Goal: Obtain resource: Obtain resource

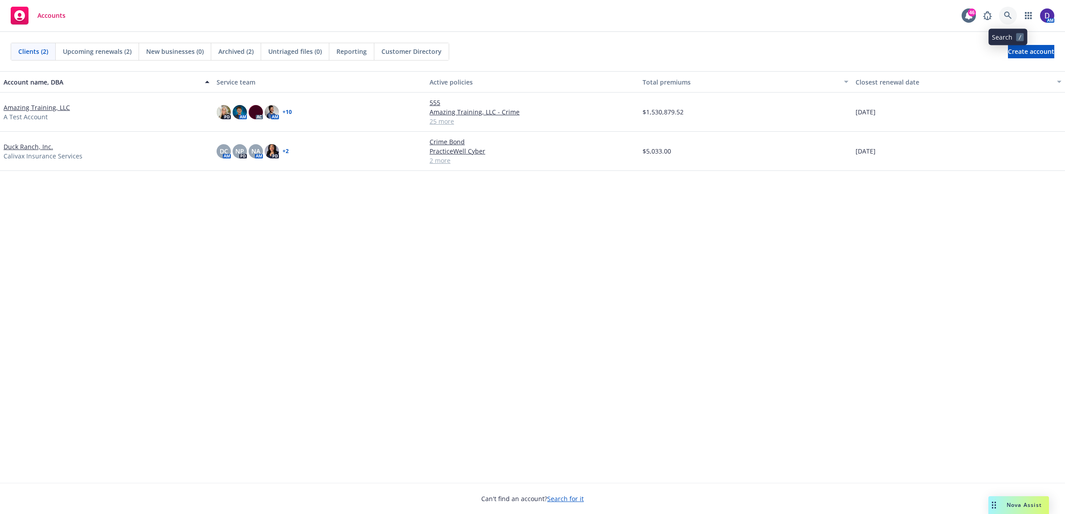
click at [825, 16] on icon at bounding box center [1008, 16] width 8 height 8
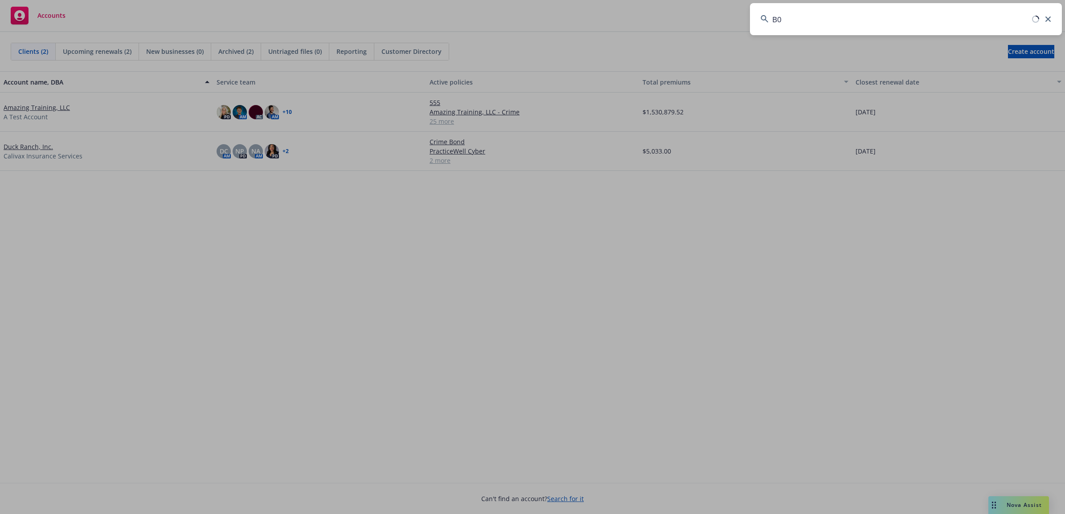
type input "B"
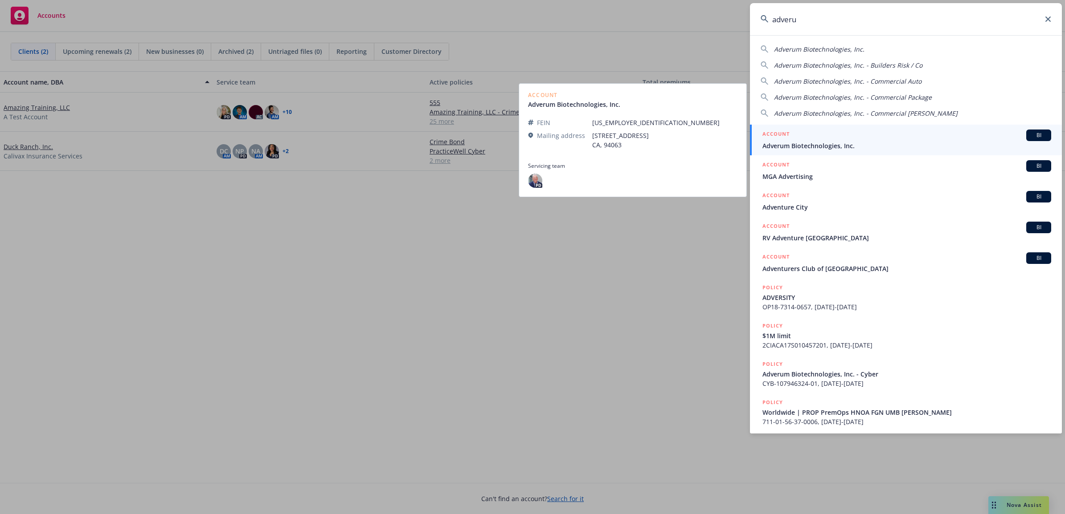
type input "adveru"
click at [825, 144] on span "Adverum Biotechnologies, Inc." at bounding box center [906, 145] width 289 height 9
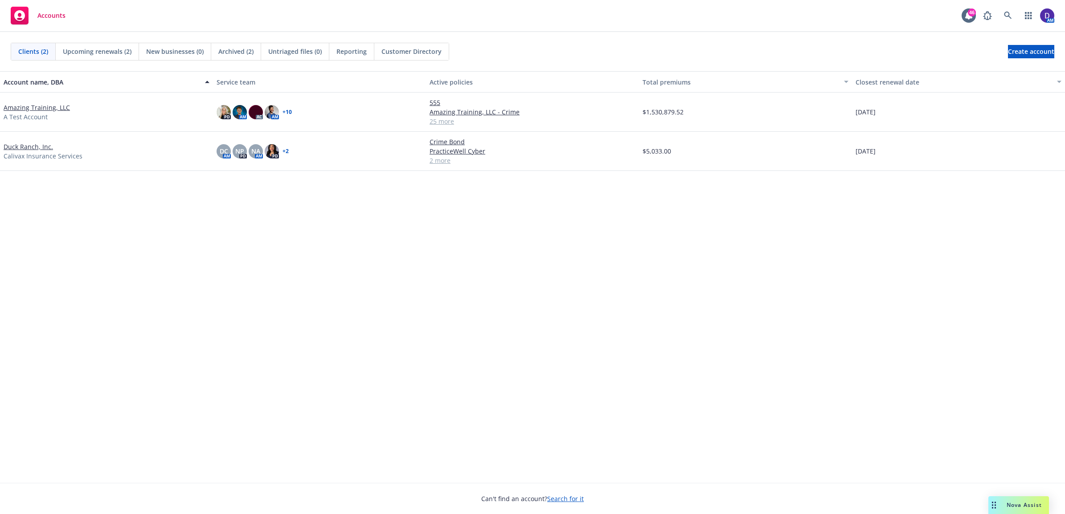
click at [825, 144] on div "$5,033.00" at bounding box center [745, 151] width 213 height 39
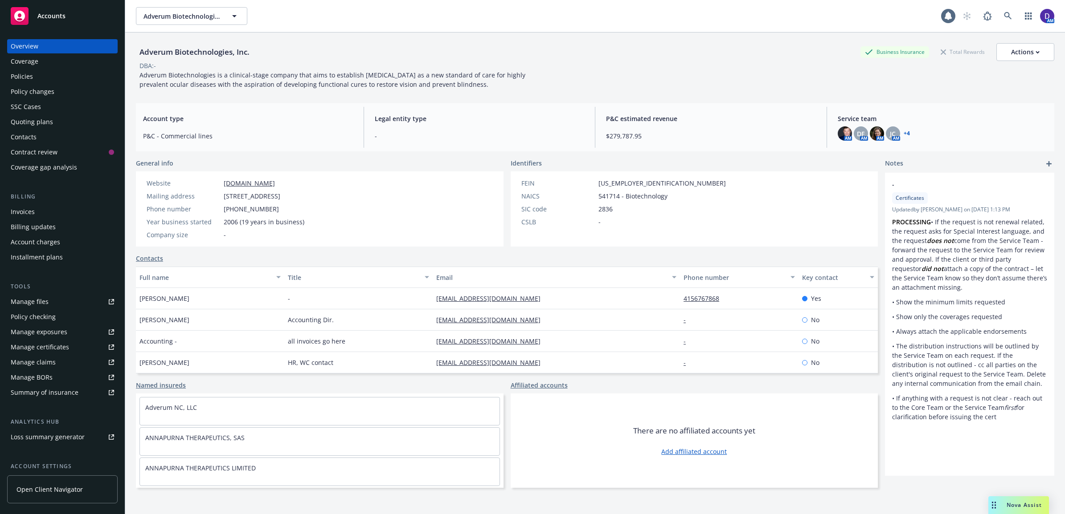
click at [18, 75] on div "Policies" at bounding box center [22, 76] width 22 height 14
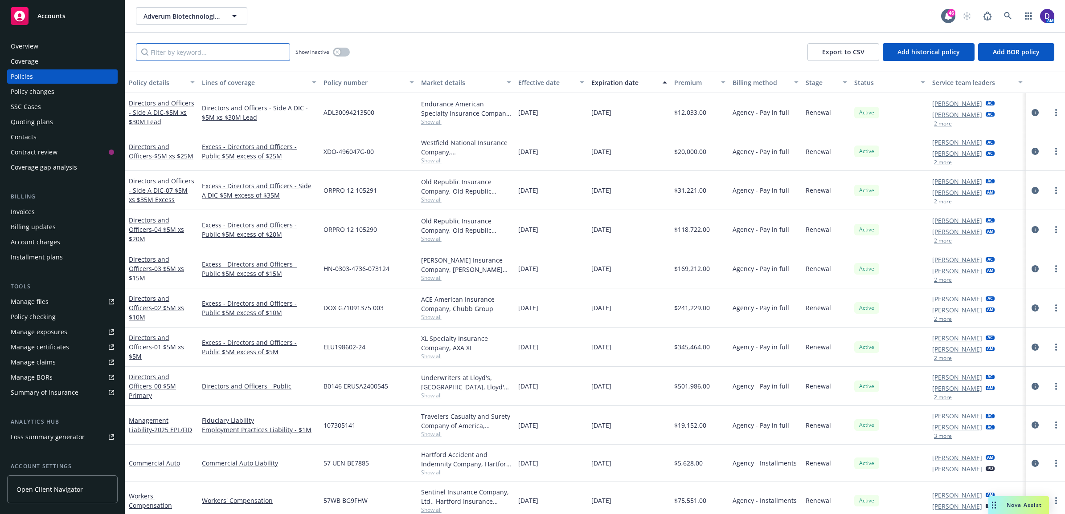
click at [197, 51] on input "Filter by keyword..." at bounding box center [213, 52] width 154 height 18
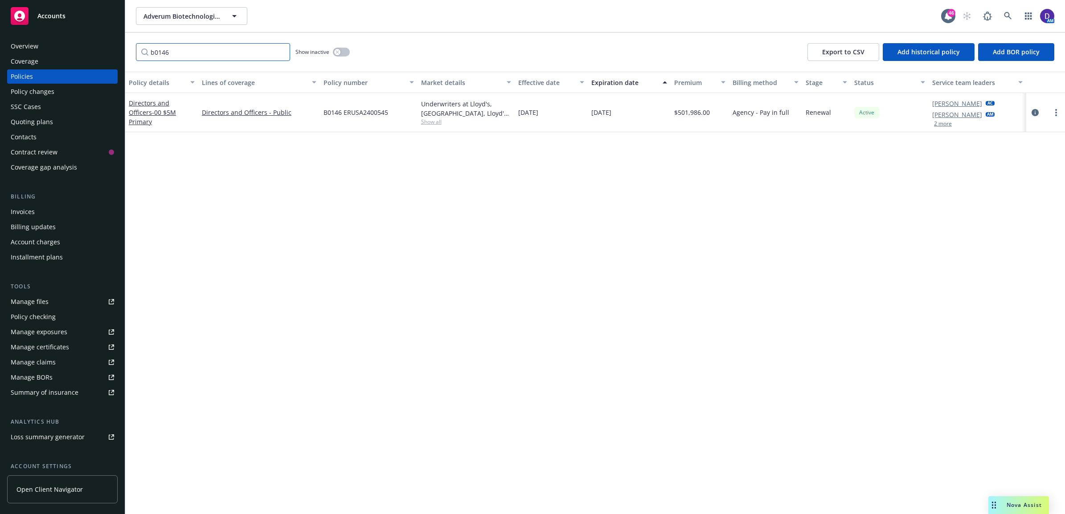
type input "b0146"
click at [342, 52] on button "button" at bounding box center [341, 52] width 17 height 9
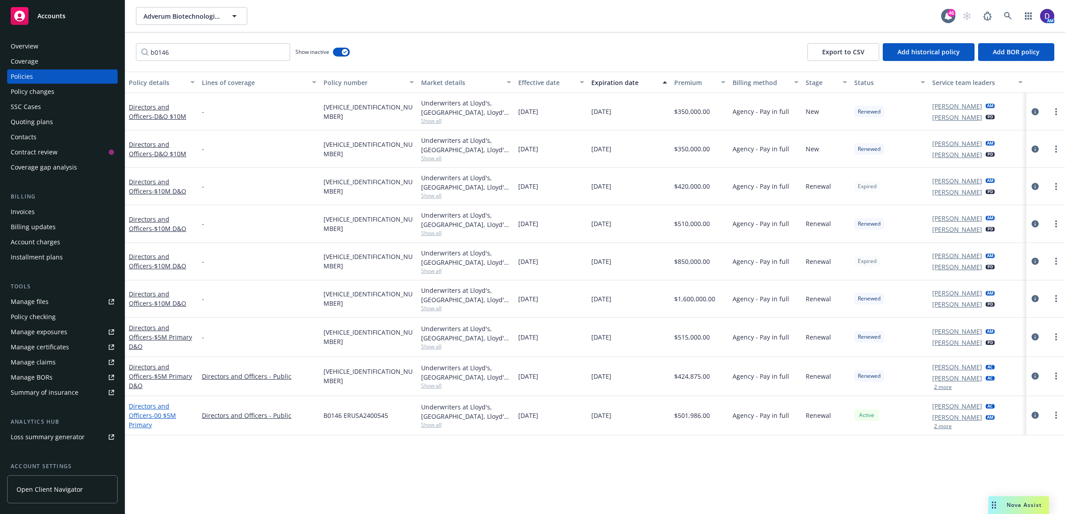
click at [154, 417] on span "- 00 $5M Primary" at bounding box center [152, 421] width 47 height 18
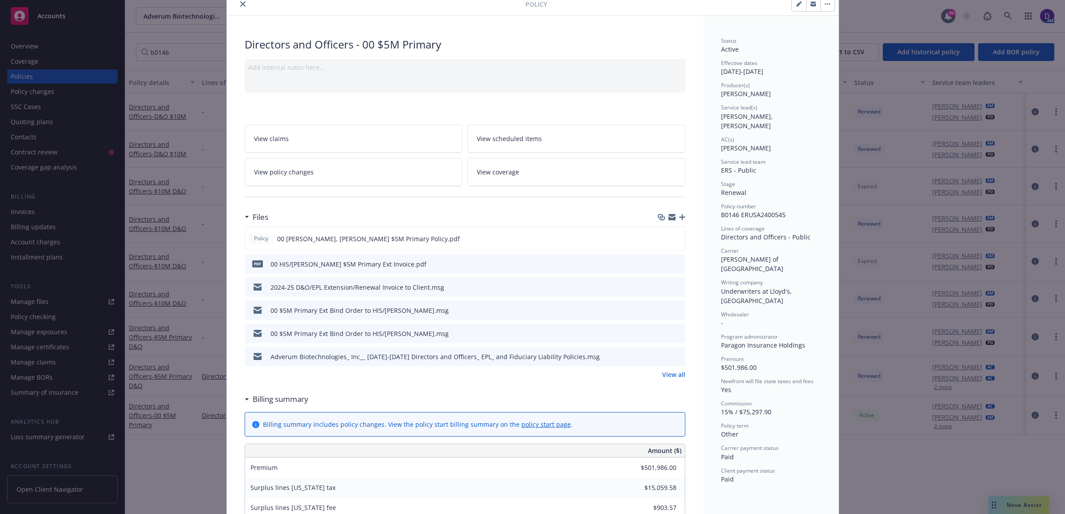
scroll to position [56, 0]
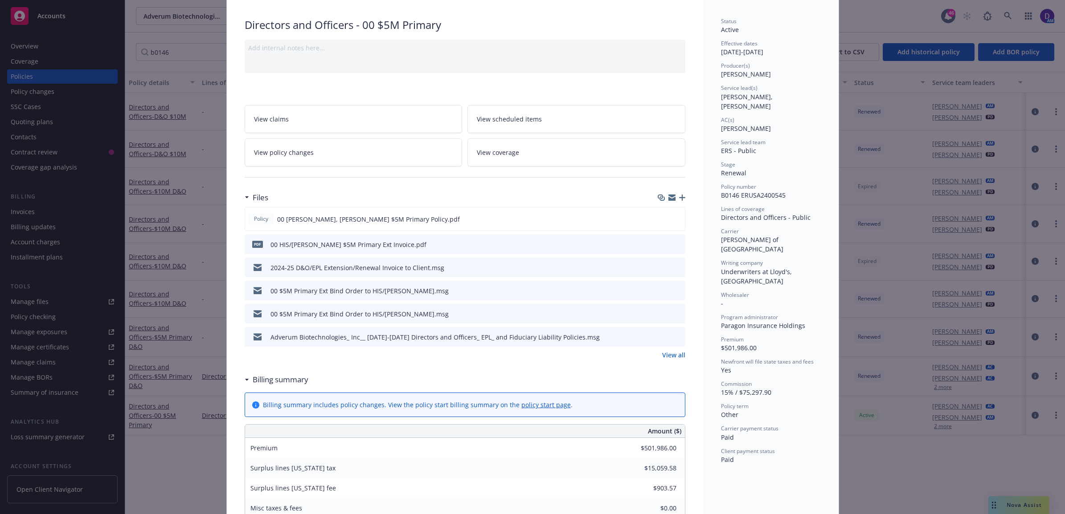
click at [673, 357] on link "View all" at bounding box center [673, 355] width 23 height 9
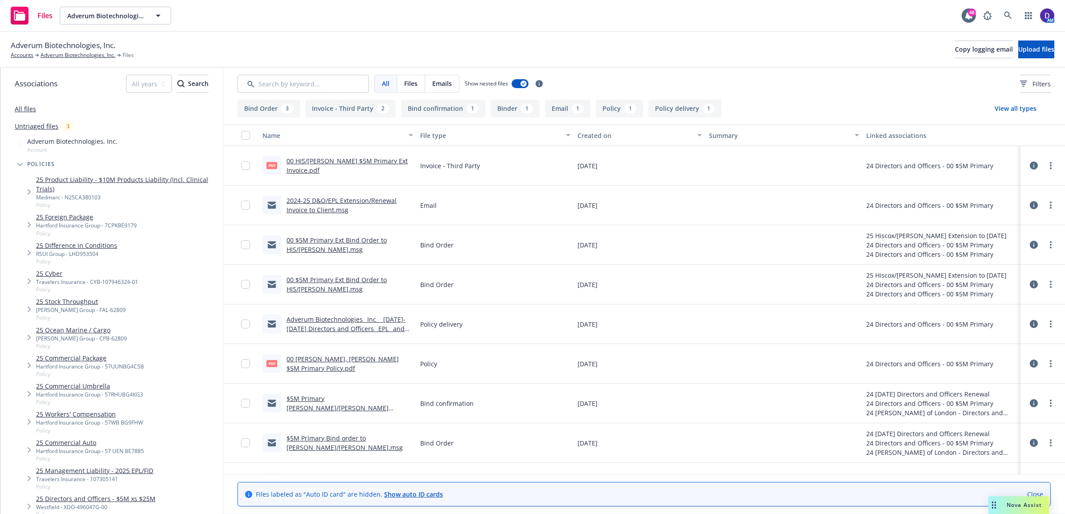
click at [347, 203] on link "2024-25 D&O/EPL Extension/Renewal Invoice to Client.msg" at bounding box center [341, 205] width 110 height 18
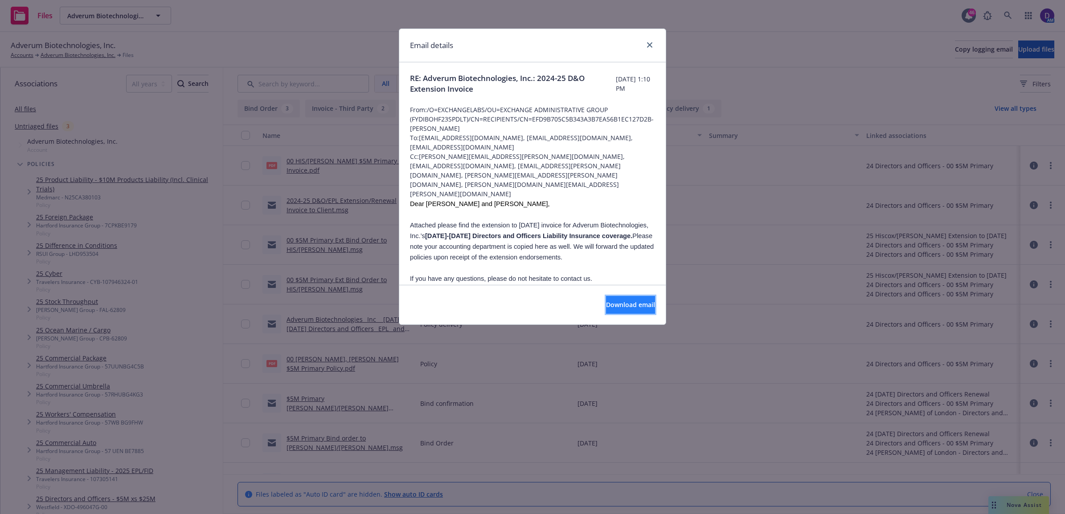
click at [613, 310] on button "Download email" at bounding box center [630, 305] width 49 height 18
click at [633, 309] on span "Download email" at bounding box center [630, 305] width 49 height 8
click at [649, 40] on link "close" at bounding box center [649, 45] width 11 height 11
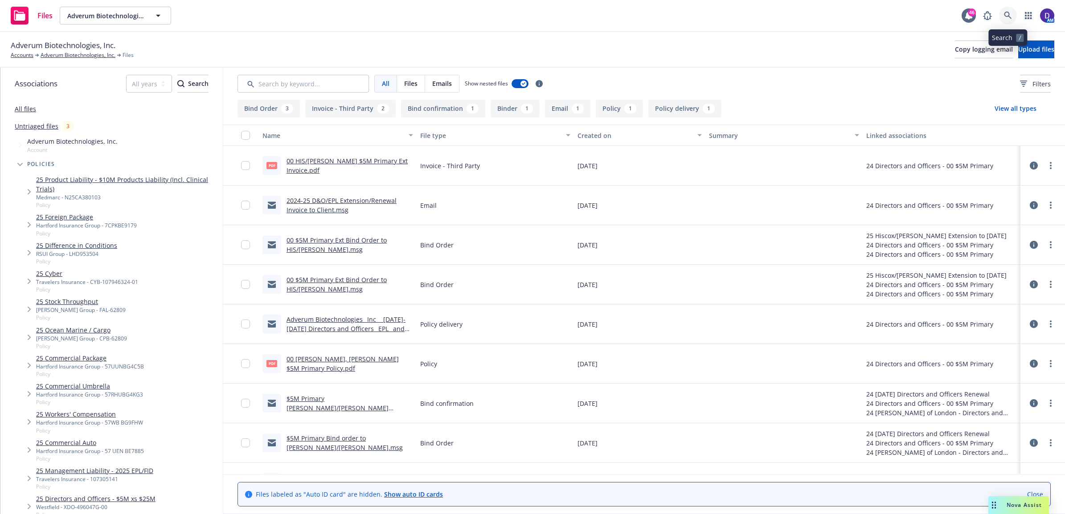
click at [1003, 14] on link at bounding box center [1008, 16] width 18 height 18
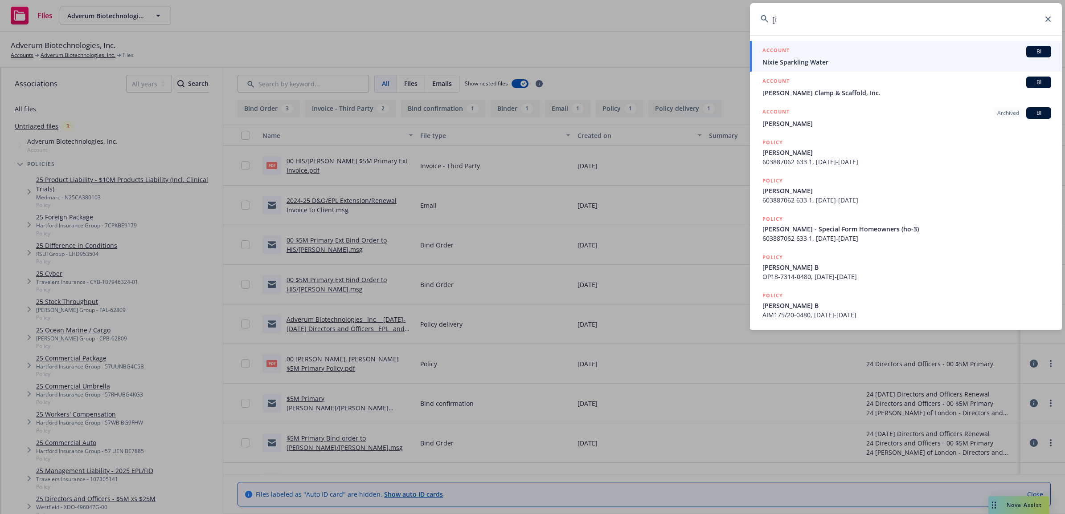
type input "["
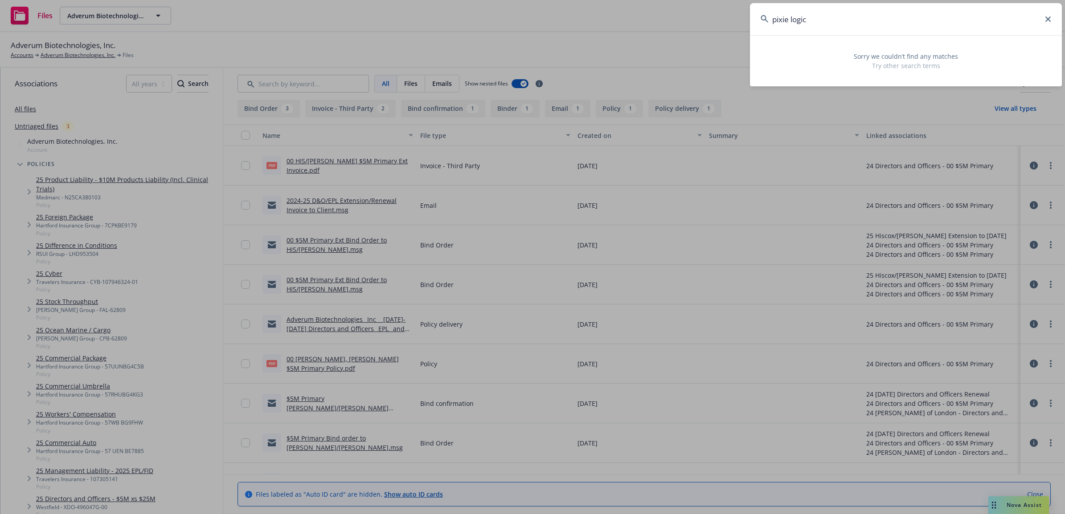
click at [789, 18] on input "pixie logic" at bounding box center [906, 19] width 312 height 32
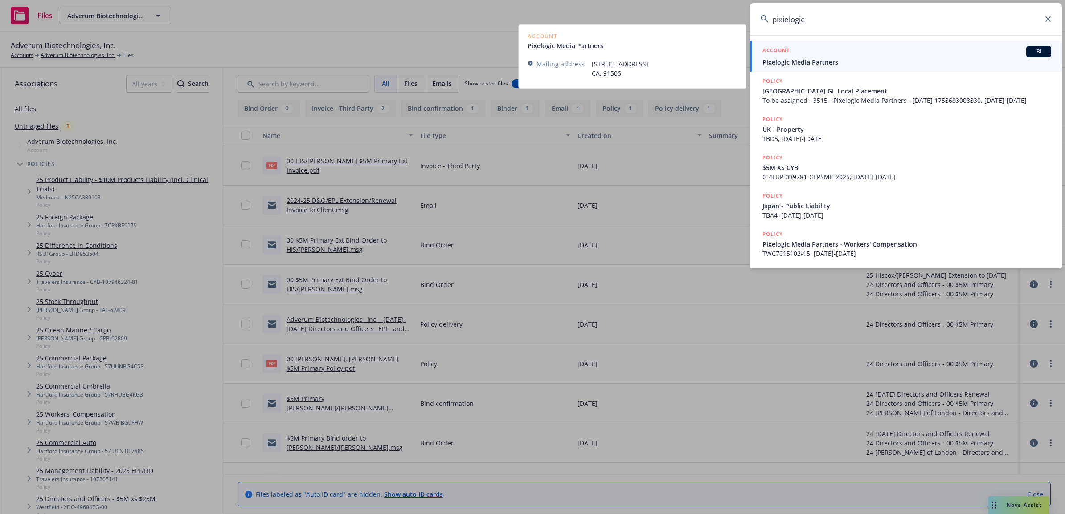
type input "pixielogic"
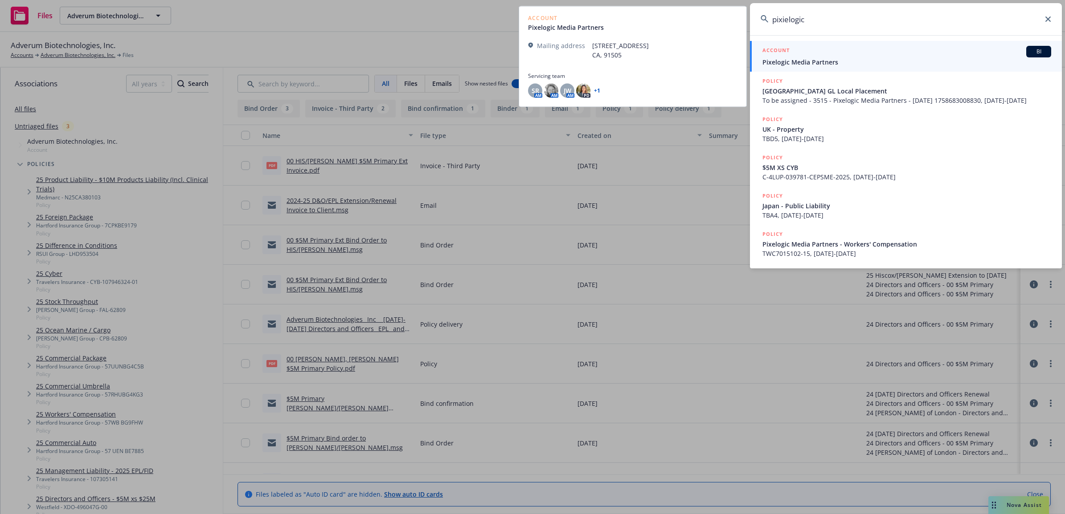
click at [808, 66] on span "Pixelogic Media Partners" at bounding box center [906, 61] width 289 height 9
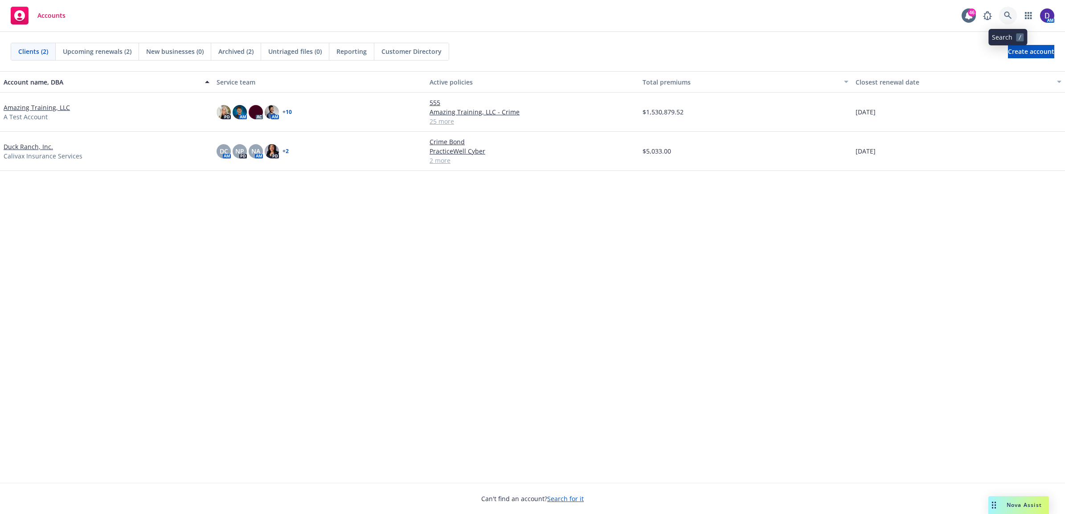
click at [1008, 15] on icon at bounding box center [1008, 16] width 8 height 8
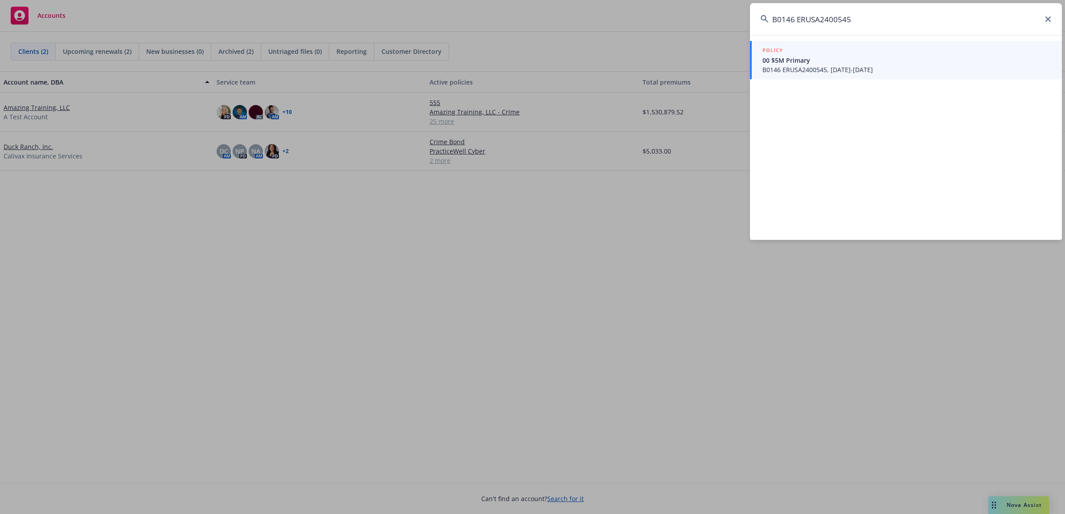
drag, startPoint x: 912, startPoint y: 20, endPoint x: 466, endPoint y: 3, distance: 445.8
click at [488, 8] on div "B0146 ERUSA2400545 POLICY 00 $5M Primary B0146 ERUSA2400545, 07/31/2024-11/30/2…" at bounding box center [532, 257] width 1065 height 514
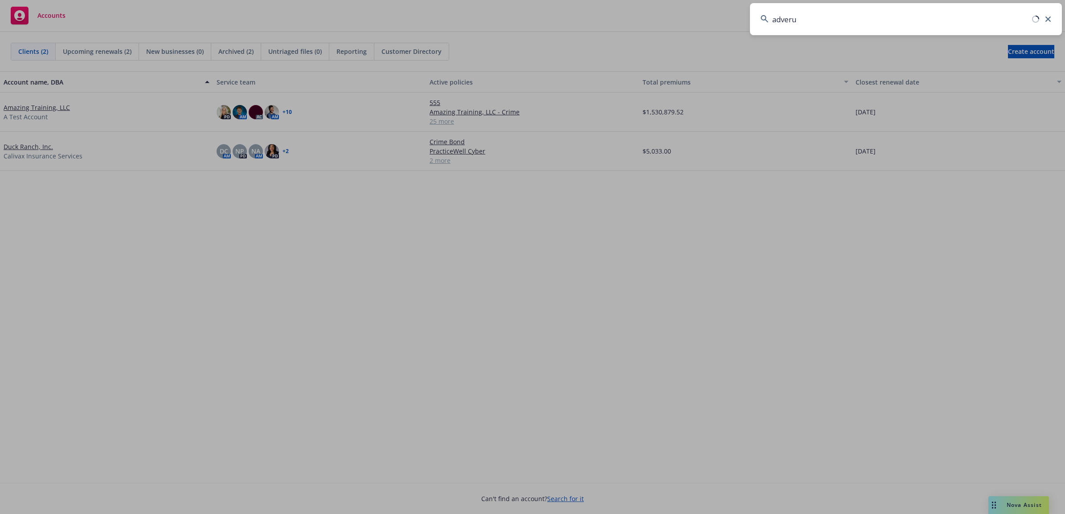
type input "adverum"
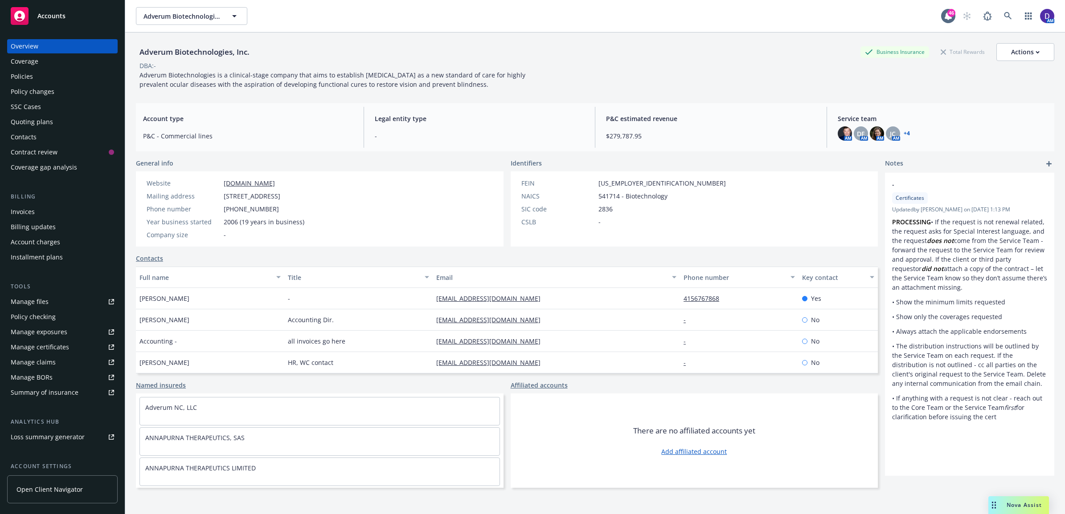
click at [32, 81] on div "Policies" at bounding box center [22, 76] width 22 height 14
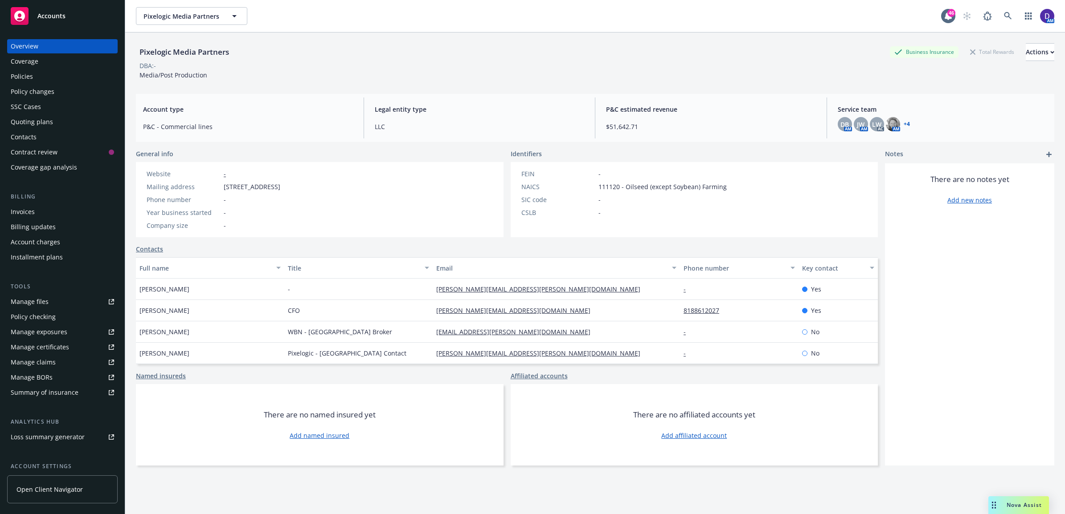
click at [32, 81] on div "Policies" at bounding box center [22, 76] width 22 height 14
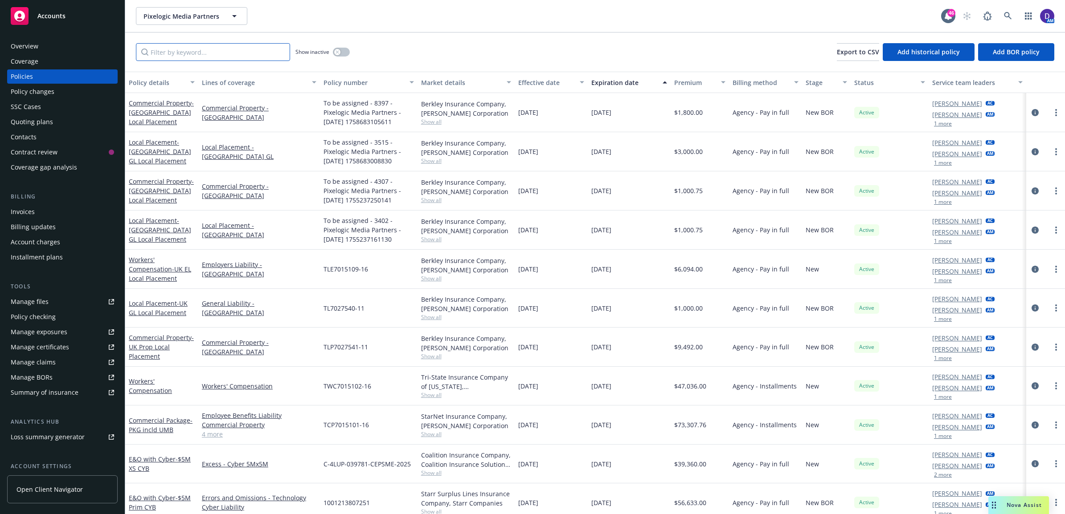
click at [223, 53] on input "Filter by keyword..." at bounding box center [213, 52] width 154 height 18
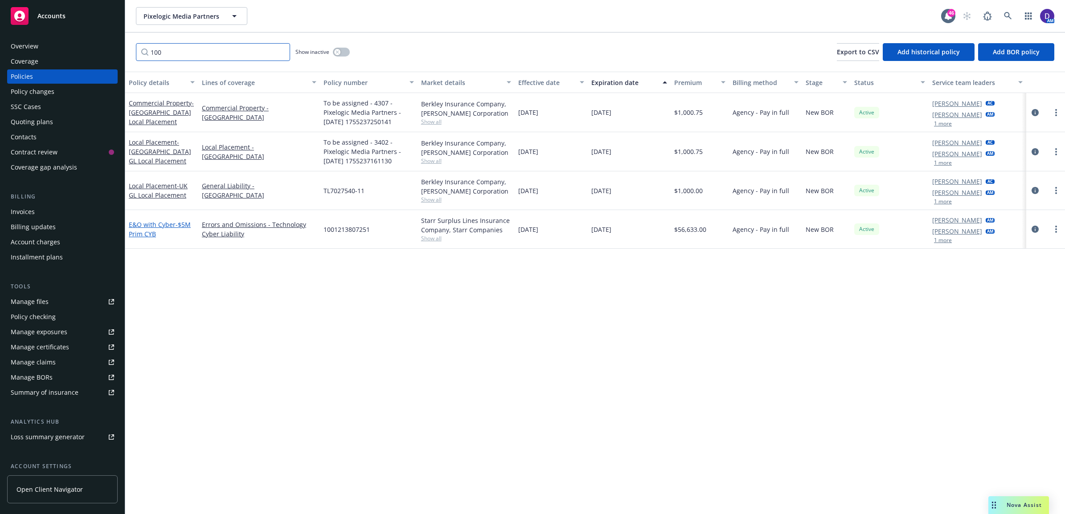
type input "100"
click at [163, 224] on link "E&O with Cyber - $5M Prim CYB" at bounding box center [160, 229] width 62 height 18
